Goal: Task Accomplishment & Management: Complete application form

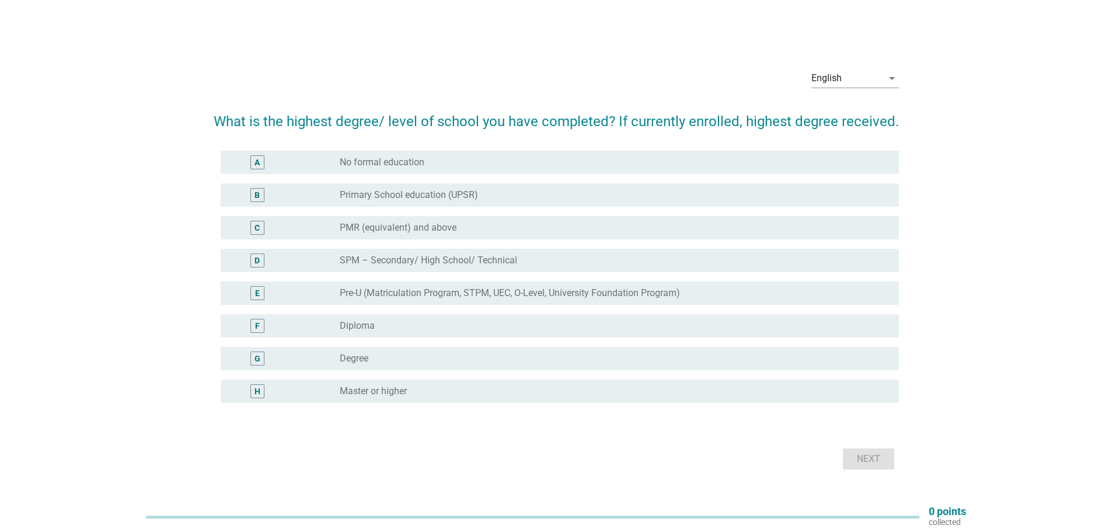
click at [374, 356] on div "radio_button_unchecked Degree" at bounding box center [610, 359] width 541 height 12
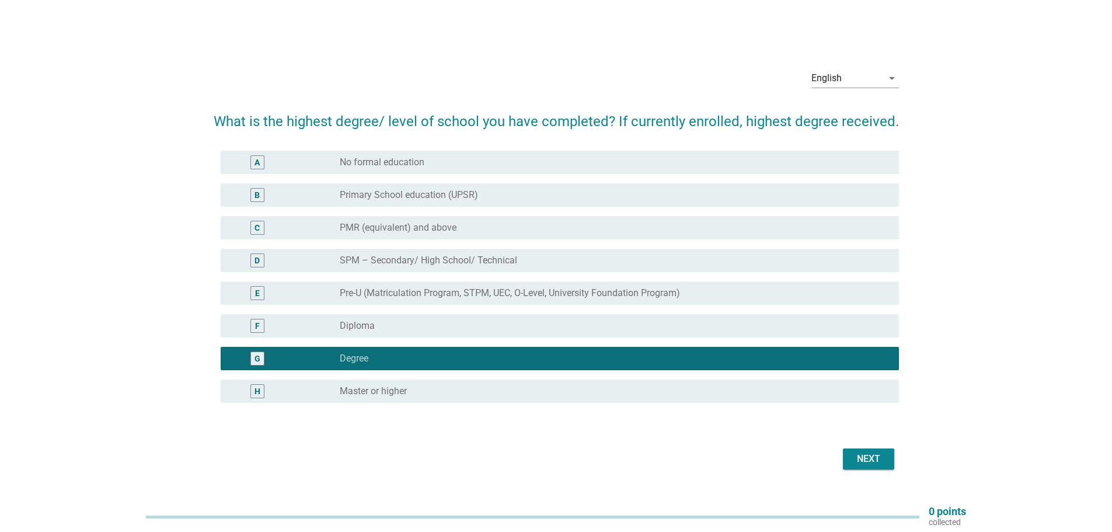
click at [868, 458] on div "Next" at bounding box center [869, 459] width 33 height 14
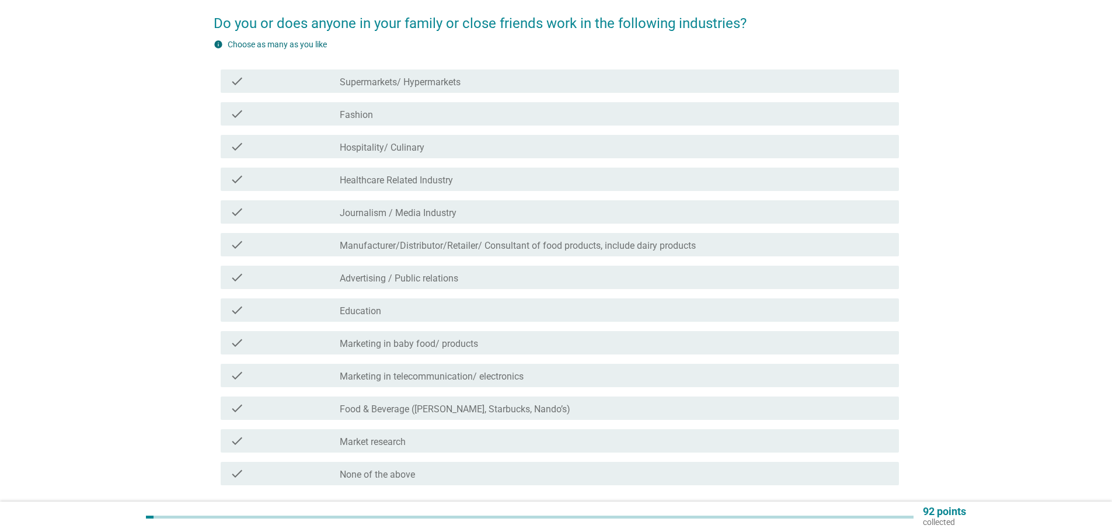
scroll to position [117, 0]
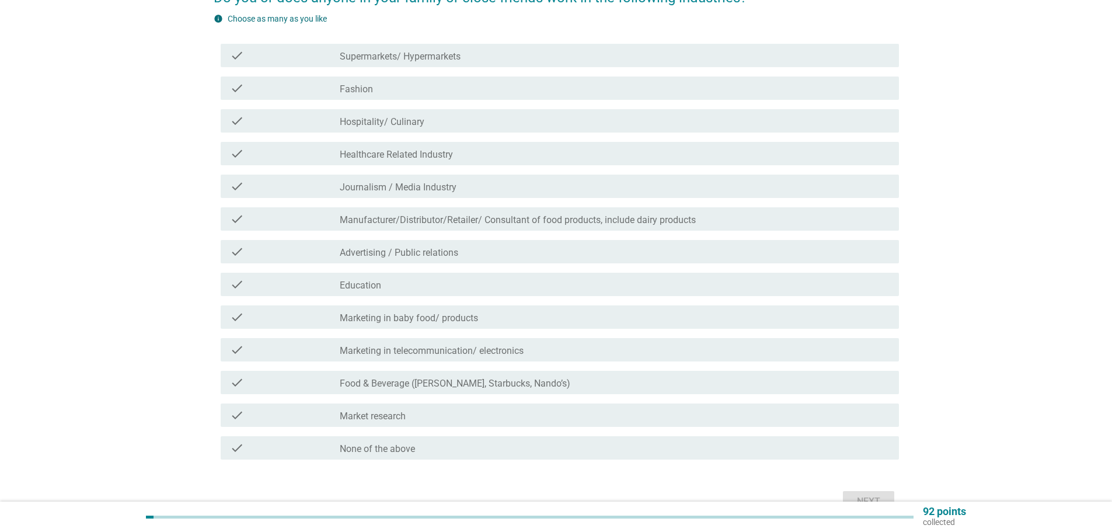
drag, startPoint x: 429, startPoint y: 186, endPoint x: 343, endPoint y: 192, distance: 86.6
click at [429, 186] on label "Journalism / Media Industry" at bounding box center [398, 188] width 117 height 12
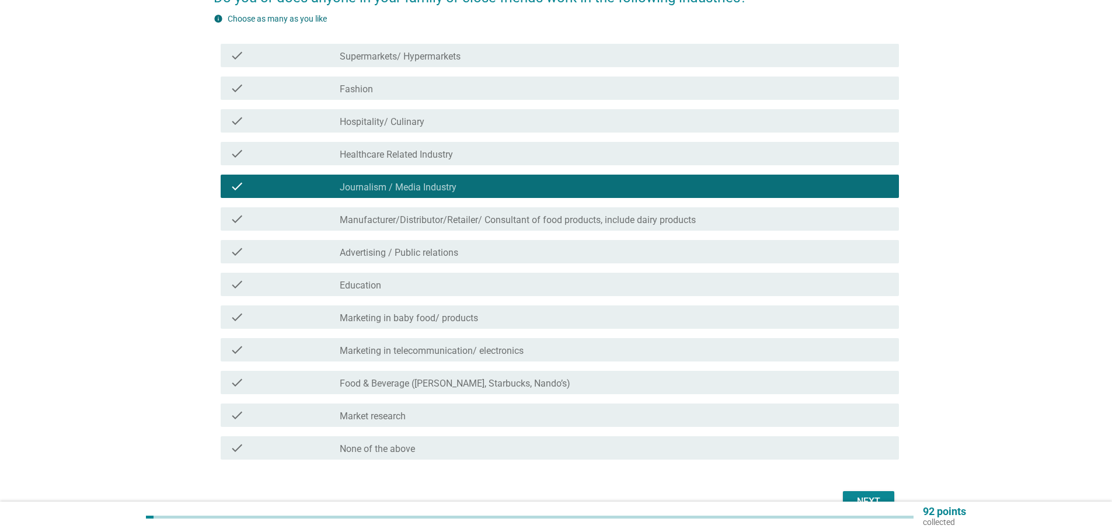
click at [594, 380] on div "check_box_outline_blank Food & Beverage ([PERSON_NAME], Starbucks, Nando’s)" at bounding box center [615, 382] width 550 height 14
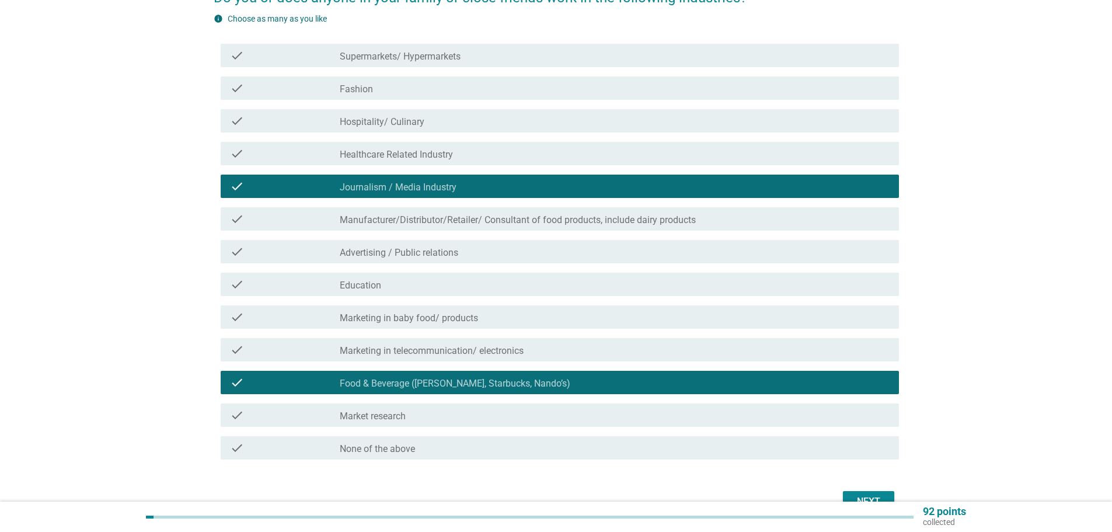
click at [573, 381] on div "check_box_outline_blank Food & Beverage ([PERSON_NAME], Starbucks, Nando’s)" at bounding box center [615, 382] width 550 height 14
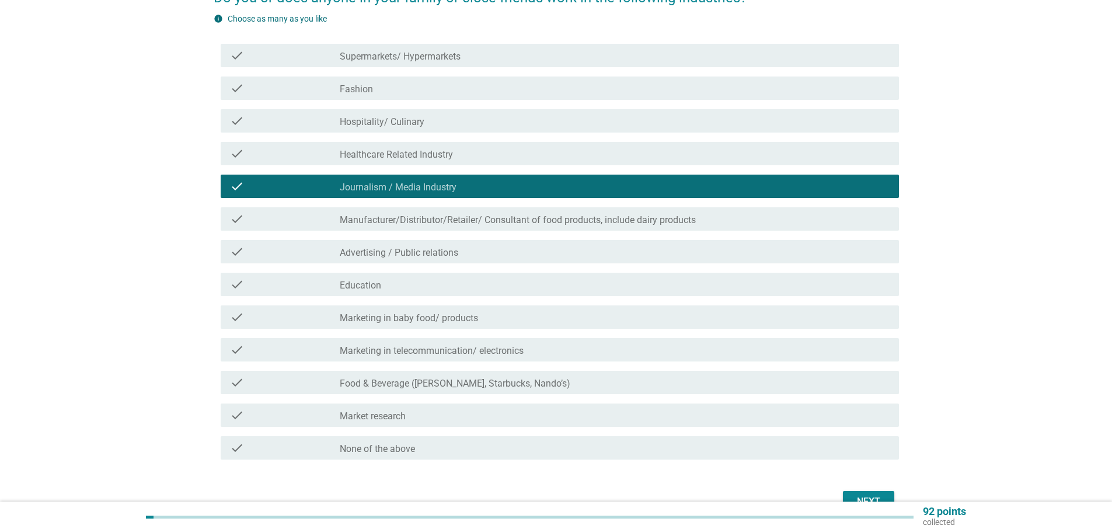
click at [424, 385] on label "Food & Beverage ([PERSON_NAME], Starbucks, Nando’s)" at bounding box center [455, 384] width 231 height 12
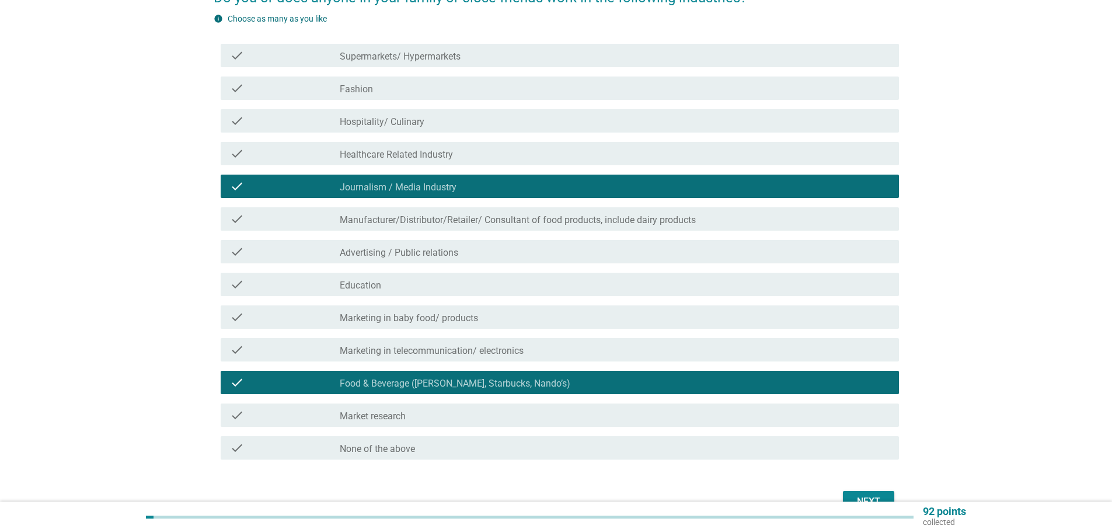
click at [438, 286] on div "check_box_outline_blank Education" at bounding box center [615, 284] width 550 height 14
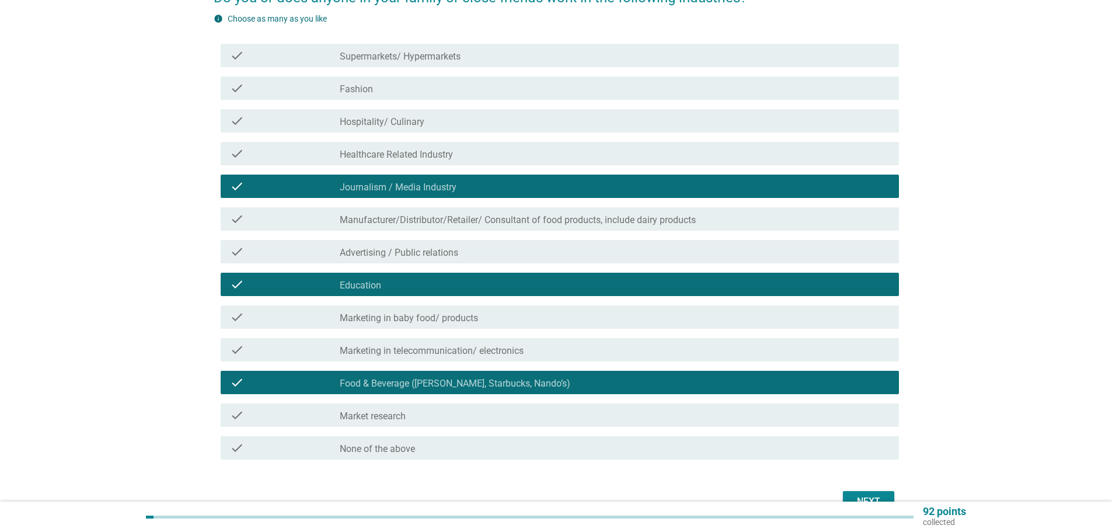
click at [493, 252] on div "check_box_outline_blank Advertising / Public relations" at bounding box center [615, 252] width 550 height 14
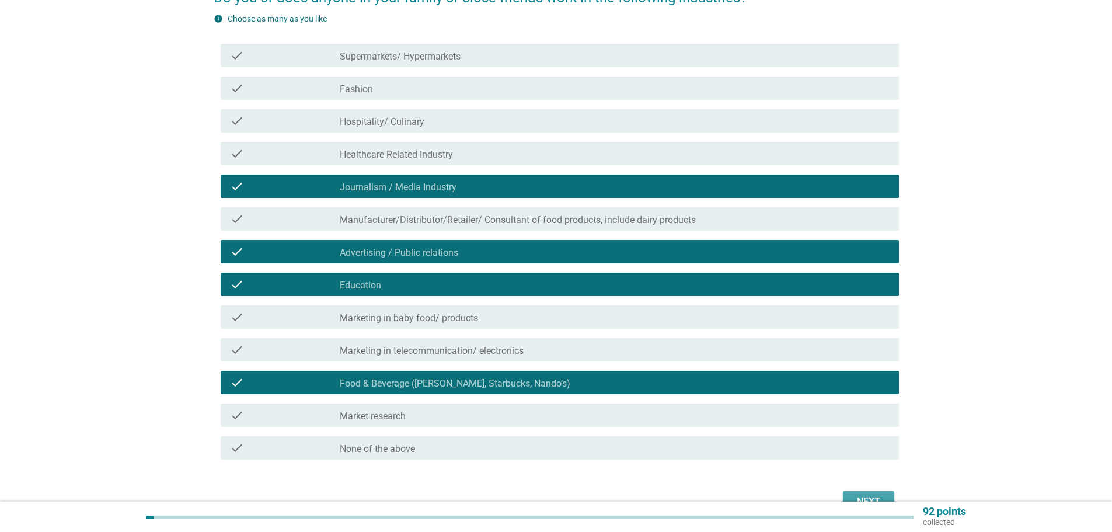
click at [877, 499] on div "Next" at bounding box center [869, 502] width 33 height 14
